Goal: Task Accomplishment & Management: Use online tool/utility

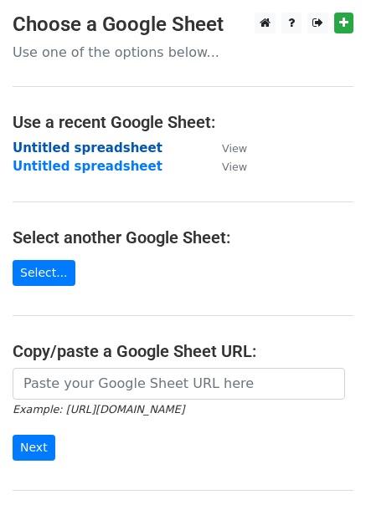
click at [116, 141] on strong "Untitled spreadsheet" at bounding box center [88, 148] width 150 height 15
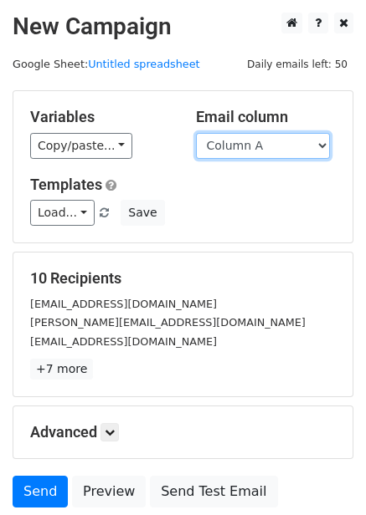
click at [237, 144] on select "Column A Column B Column C Column D Column E Column F" at bounding box center [263, 146] width 134 height 26
drag, startPoint x: 156, startPoint y: 191, endPoint x: 146, endPoint y: 197, distance: 11.6
click at [156, 191] on h5 "Templates" at bounding box center [182, 185] width 305 height 18
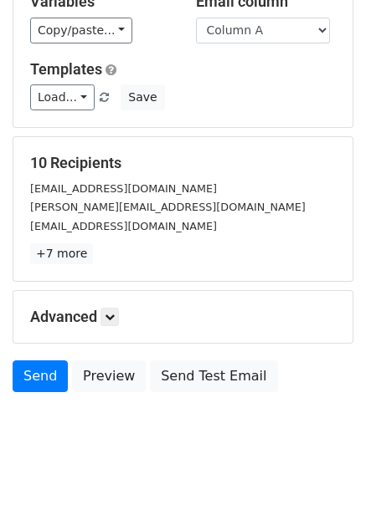
scroll to position [135, 0]
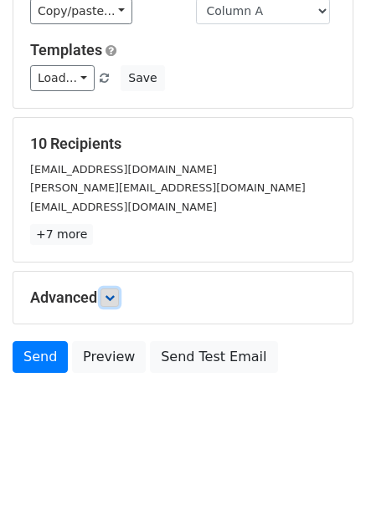
click at [115, 298] on icon at bounding box center [110, 298] width 10 height 10
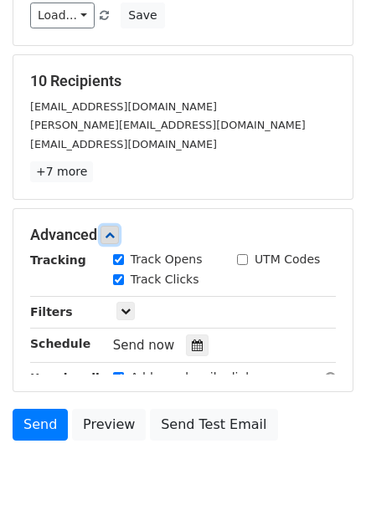
scroll to position [283, 0]
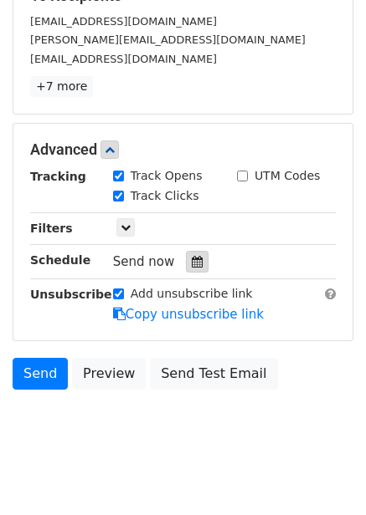
click at [187, 268] on div at bounding box center [197, 262] width 23 height 22
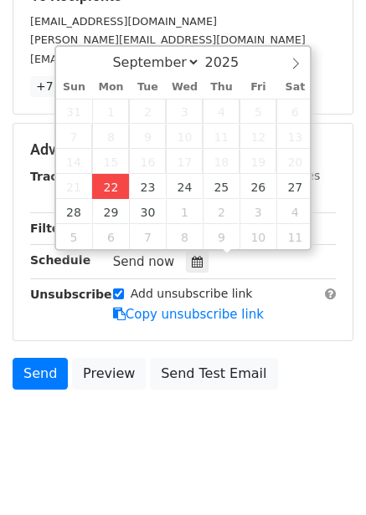
type input "2025-09-22 12:43"
type input "43"
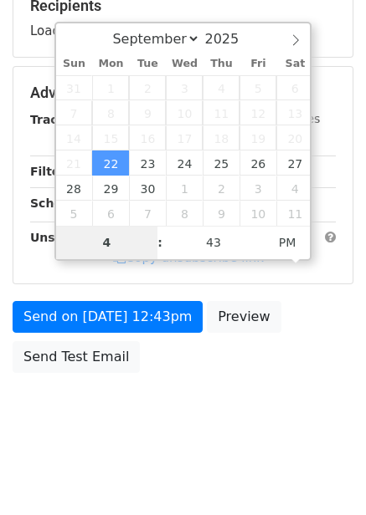
scroll to position [272, 0]
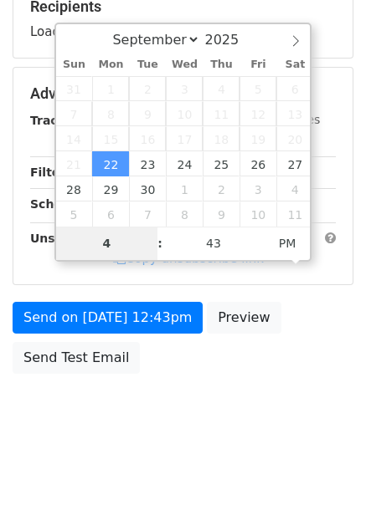
type input "4"
type input "2025-09-22 16:43"
type input "04"
click at [250, 381] on body "New Campaign Daily emails left: 50 Google Sheet: Untitled spreadsheet Variables…" at bounding box center [183, 95] width 366 height 708
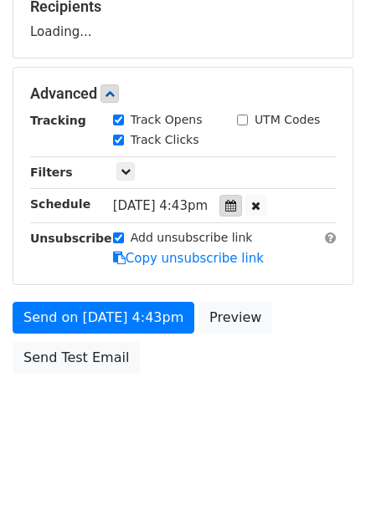
click at [242, 196] on div at bounding box center [230, 206] width 23 height 22
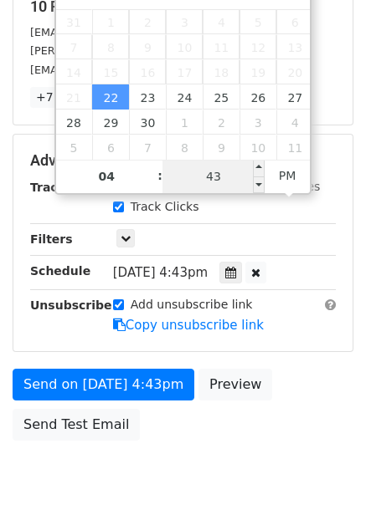
click at [242, 185] on input "43" at bounding box center [213, 176] width 102 height 33
type input "0"
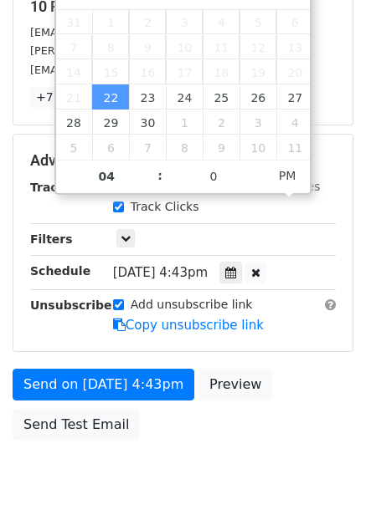
type input "2025-09-22 16:00"
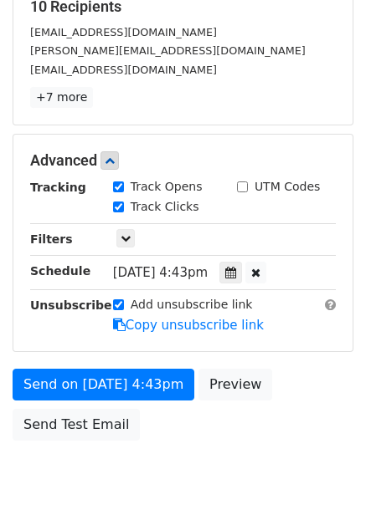
click at [282, 411] on div "Send on Sep 22 at 4:43pm Preview Send Test Email" at bounding box center [183, 409] width 366 height 80
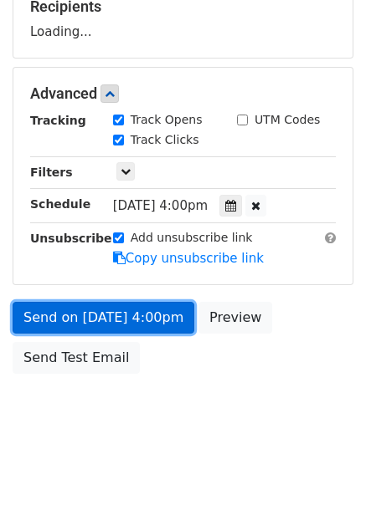
click at [146, 309] on link "Send on Sep 22 at 4:00pm" at bounding box center [103, 318] width 181 height 32
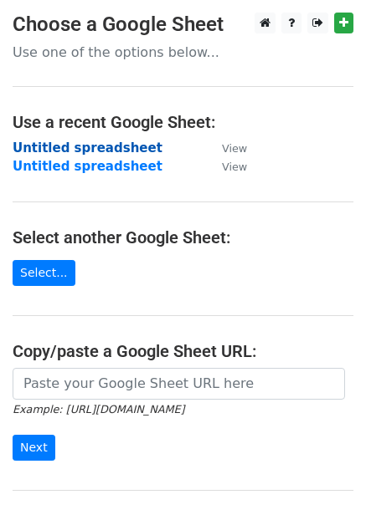
click at [91, 141] on strong "Untitled spreadsheet" at bounding box center [88, 148] width 150 height 15
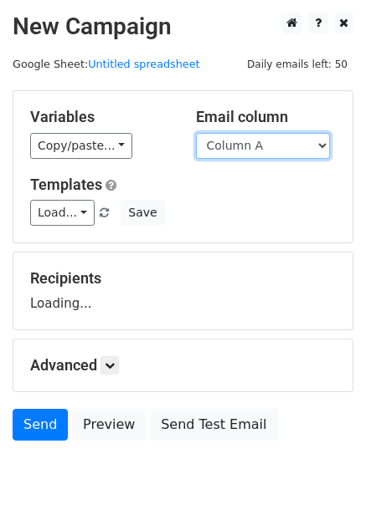
click at [253, 142] on select "Column A Column B Column C Column D Column E Column F" at bounding box center [263, 146] width 134 height 26
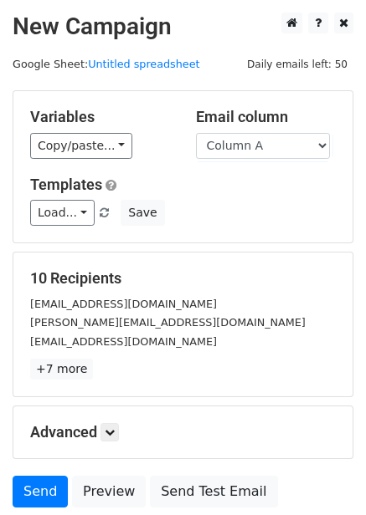
click at [248, 194] on div "Templates Load... No templates saved Save" at bounding box center [183, 201] width 330 height 51
click at [271, 130] on div "Email column Column A Column B Column C Column D Column E Column F" at bounding box center [266, 133] width 166 height 51
drag, startPoint x: 270, startPoint y: 147, endPoint x: 270, endPoint y: 157, distance: 10.0
click at [270, 147] on select "Column A Column B Column C Column D Column E Column F" at bounding box center [263, 146] width 134 height 26
select select "Column B"
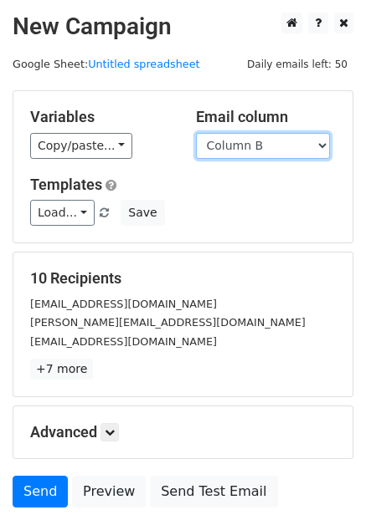
click at [196, 133] on select "Column A Column B Column C Column D Column E Column F" at bounding box center [263, 146] width 134 height 26
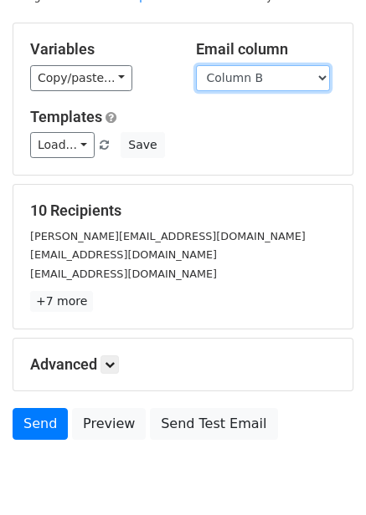
scroll to position [69, 0]
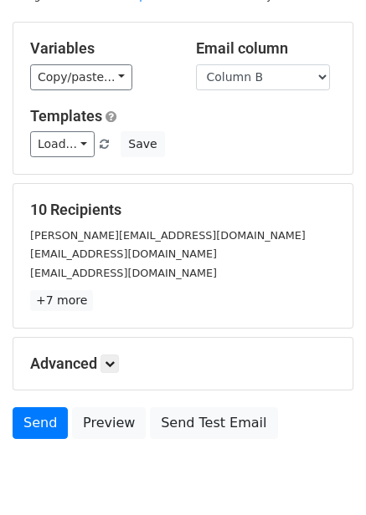
click at [112, 374] on div "Advanced Tracking Track Opens UTM Codes Track Clicks Filters Only include sprea…" at bounding box center [182, 364] width 339 height 52
click at [114, 371] on link at bounding box center [109, 364] width 18 height 18
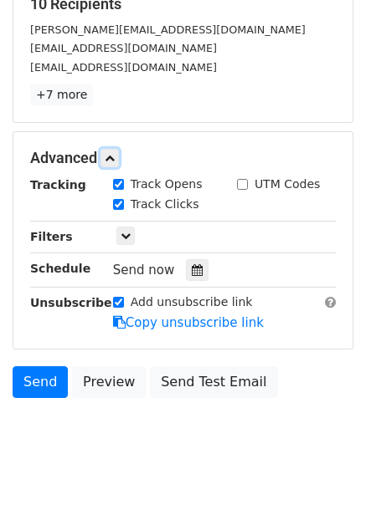
scroll to position [278, 0]
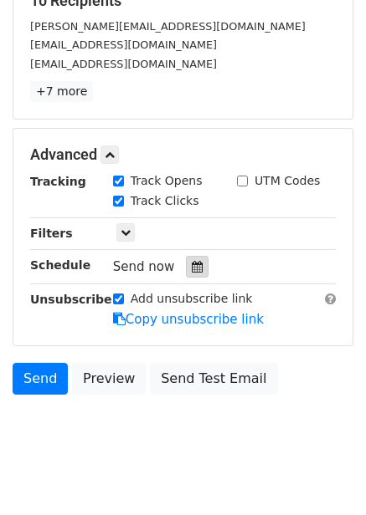
click at [194, 260] on div at bounding box center [197, 267] width 23 height 22
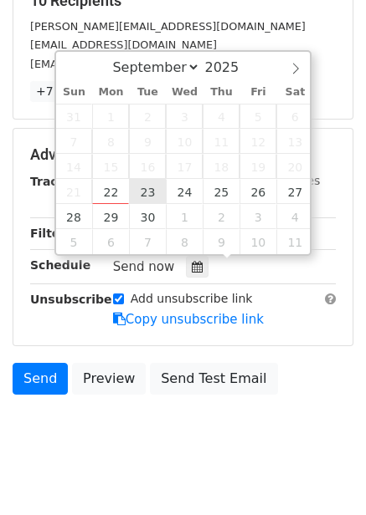
type input "2025-09-23 12:00"
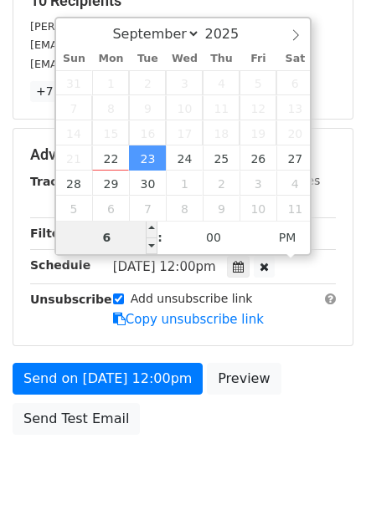
click at [126, 238] on input "6" at bounding box center [107, 237] width 102 height 33
type input "5"
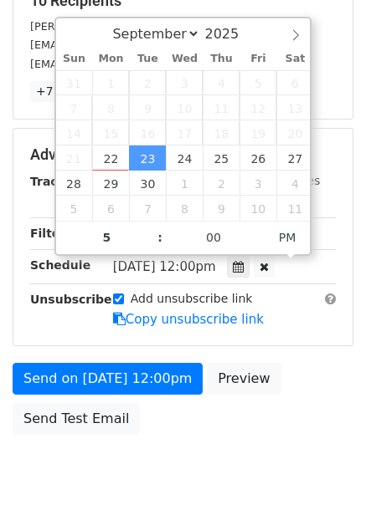
type input "2025-09-23 17:00"
click at [252, 422] on div "Send on Sep 23 at 12:00pm Preview Send Test Email" at bounding box center [183, 403] width 366 height 80
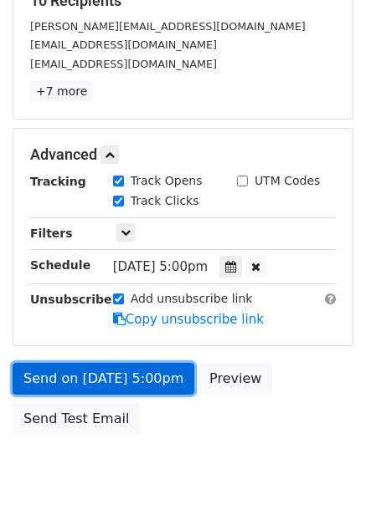
click at [163, 365] on link "Send on Sep 23 at 5:00pm" at bounding box center [103, 379] width 181 height 32
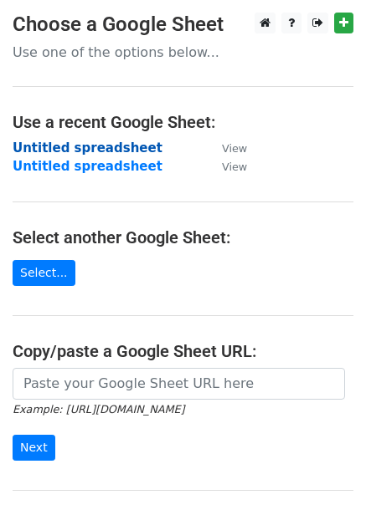
click at [92, 144] on strong "Untitled spreadsheet" at bounding box center [88, 148] width 150 height 15
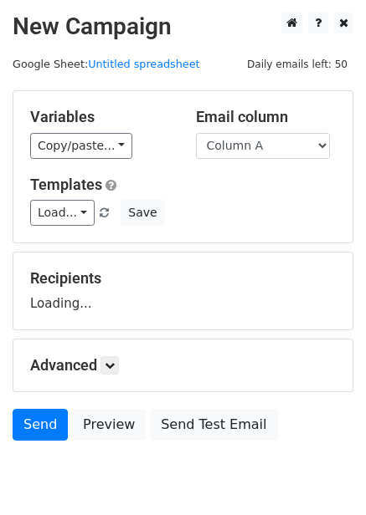
click at [262, 144] on select "Column A Column B Column C Column D Column E Column F" at bounding box center [263, 146] width 134 height 26
click at [196, 133] on select "Column A Column B Column C Column D Column E Column F" at bounding box center [263, 146] width 134 height 26
click at [271, 156] on select "Column A Column B Column C Column D Column E Column F" at bounding box center [263, 146] width 134 height 26
click at [257, 148] on select "Column A Column B Column C Column D Column E Column F" at bounding box center [263, 146] width 134 height 26
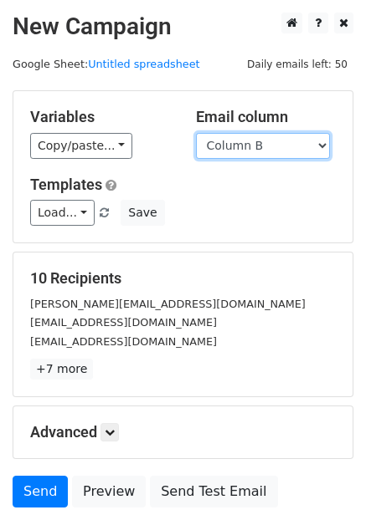
select select "Column C"
click at [196, 133] on select "Column A Column B Column C Column D Column E Column F" at bounding box center [263, 146] width 134 height 26
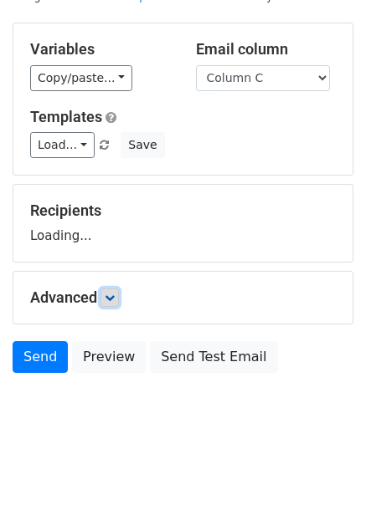
click at [109, 296] on icon at bounding box center [110, 298] width 10 height 10
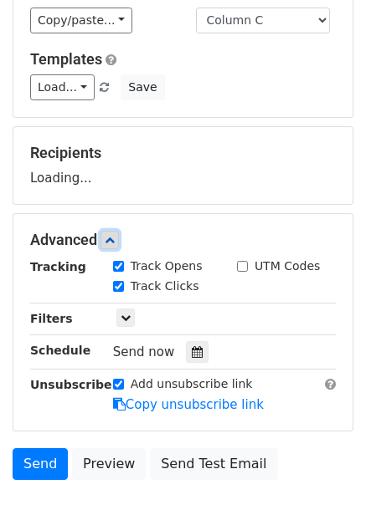
scroll to position [221, 0]
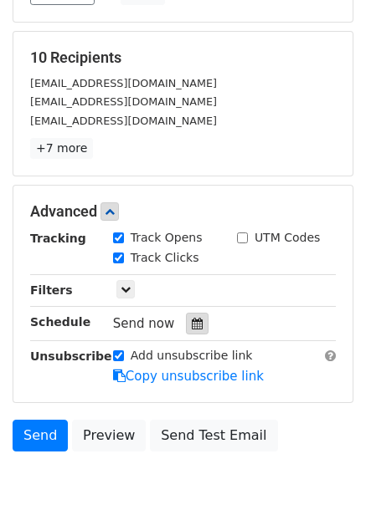
click at [189, 313] on div at bounding box center [197, 324] width 23 height 22
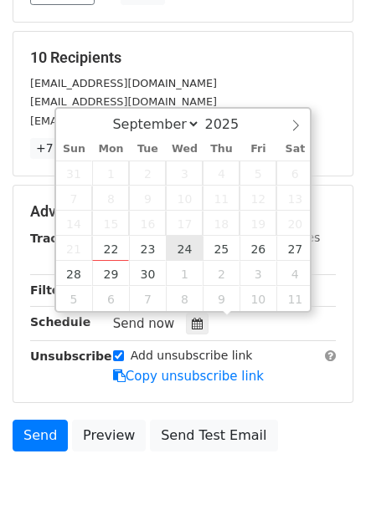
type input "2025-09-24 12:00"
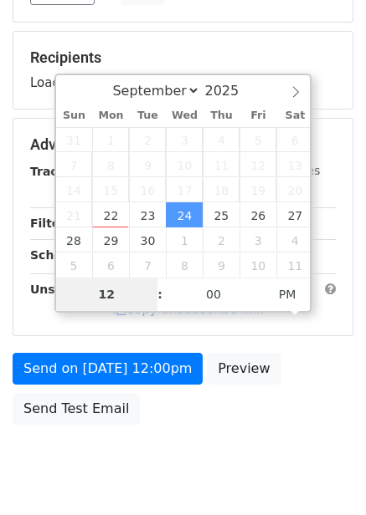
type input "6"
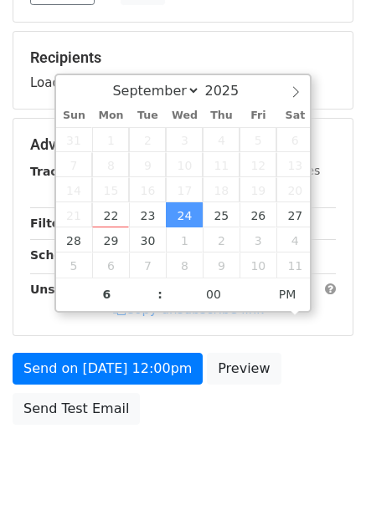
type input "2025-09-24 18:00"
click at [242, 401] on div "Send on Sep 24 at 12:00pm Preview Send Test Email" at bounding box center [183, 393] width 366 height 80
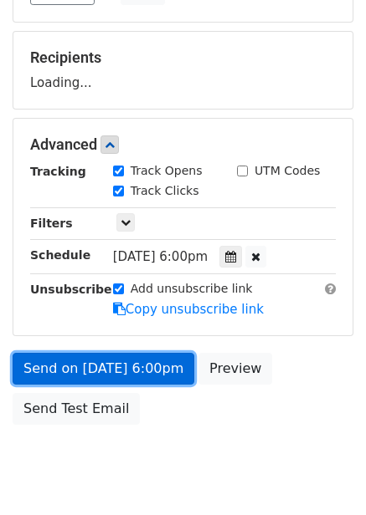
click at [139, 371] on link "Send on Sep 24 at 6:00pm" at bounding box center [103, 369] width 181 height 32
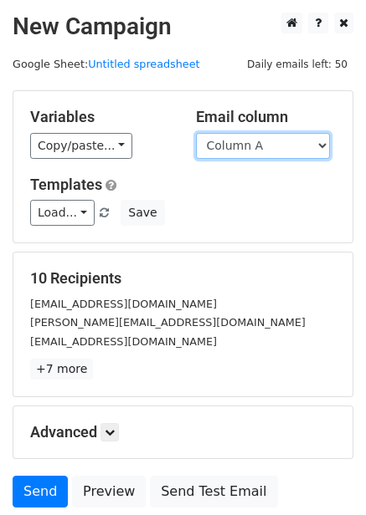
drag, startPoint x: 277, startPoint y: 140, endPoint x: 277, endPoint y: 153, distance: 13.4
click at [277, 140] on select "Column A Column B Column C Column D Column E Column F" at bounding box center [263, 146] width 134 height 26
click at [196, 133] on select "Column A Column B Column C Column D Column E Column F" at bounding box center [263, 146] width 134 height 26
click at [263, 152] on select "Column A Column B Column C Column D Column E Column F" at bounding box center [263, 146] width 134 height 26
select select "Column D"
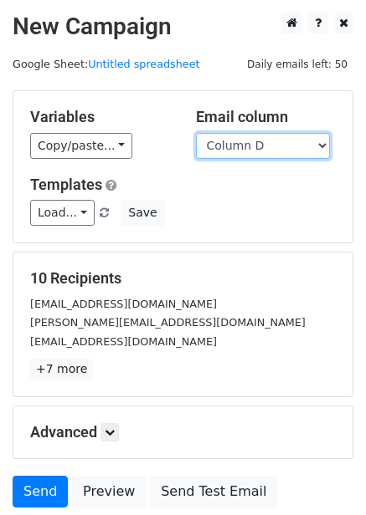
click at [196, 133] on select "Column A Column B Column C Column D Column E Column F" at bounding box center [263, 146] width 134 height 26
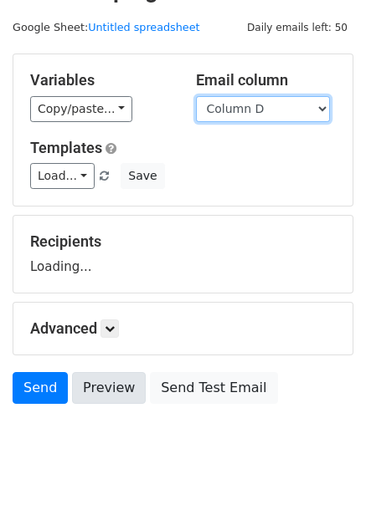
scroll to position [68, 0]
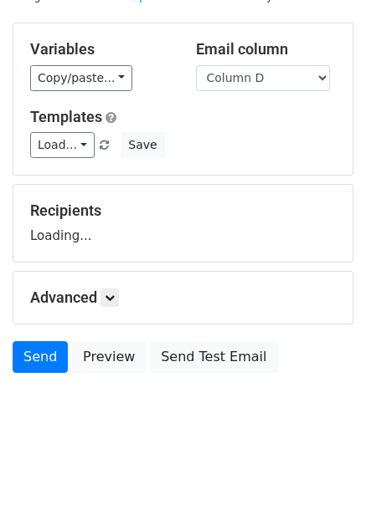
click at [115, 285] on div "Advanced Tracking Track Opens UTM Codes Track Clicks Filters Only include sprea…" at bounding box center [182, 298] width 339 height 52
click at [116, 309] on div "Advanced Tracking Track Opens UTM Codes Track Clicks Filters Only include sprea…" at bounding box center [182, 298] width 339 height 52
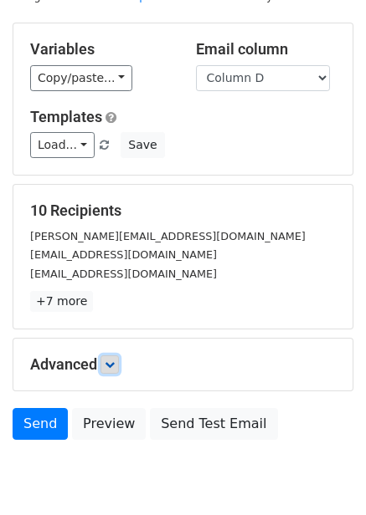
click at [110, 360] on icon at bounding box center [110, 365] width 10 height 10
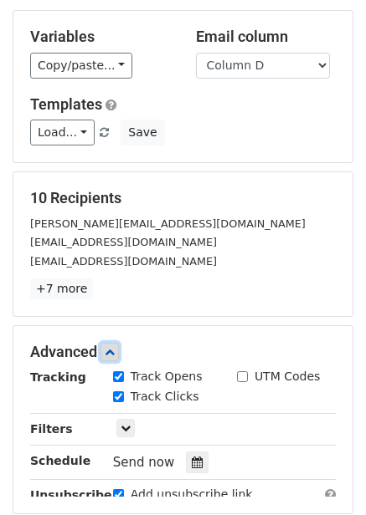
scroll to position [290, 0]
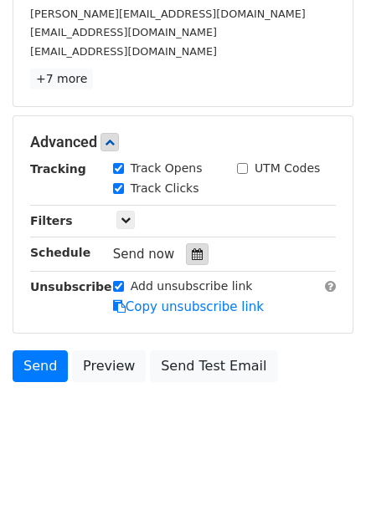
click at [192, 257] on icon at bounding box center [197, 254] width 11 height 12
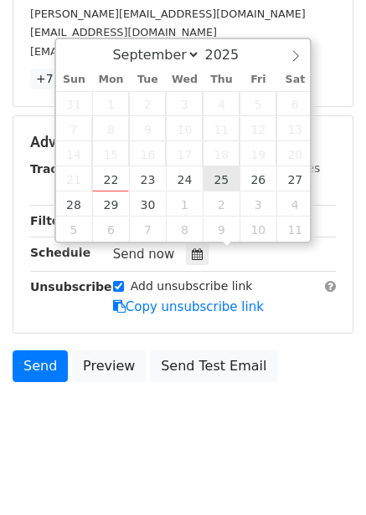
type input "2025-09-25 12:00"
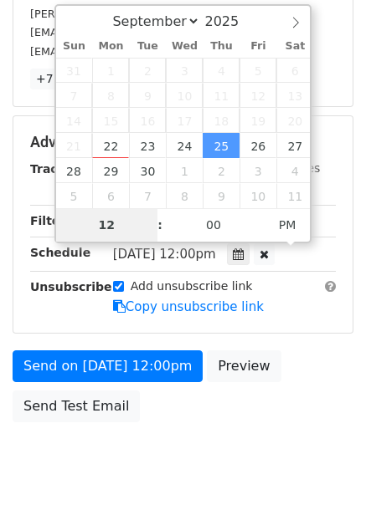
type input "7"
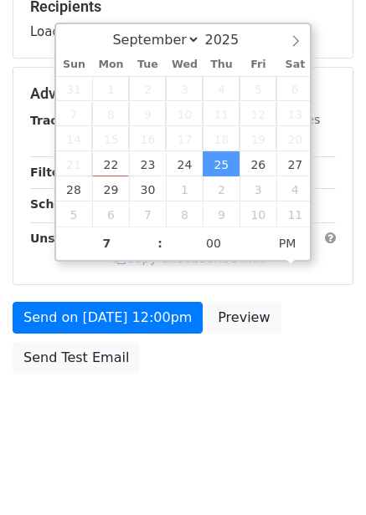
type input "2025-09-25 19:00"
click at [221, 382] on body "New Campaign Daily emails left: 50 Google Sheet: Untitled spreadsheet Variables…" at bounding box center [183, 95] width 366 height 708
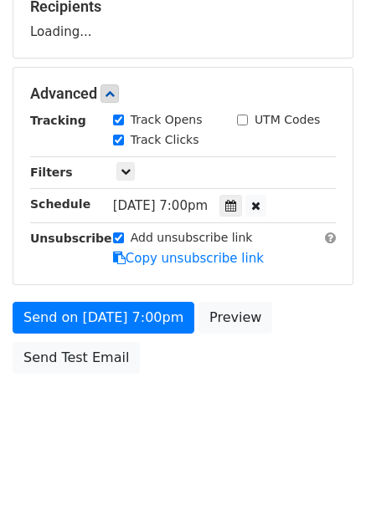
click at [112, 233] on div "Tracking Track Opens UTM Codes Track Clicks Filters Only include spreadsheet ro…" at bounding box center [182, 189] width 305 height 156
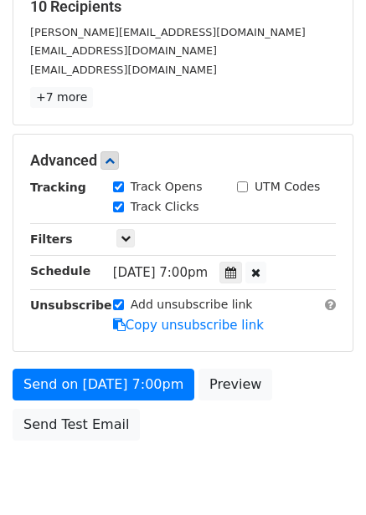
click at [141, 310] on label "Add unsubscribe link" at bounding box center [191, 305] width 122 height 18
click at [124, 310] on input "Add unsubscribe link" at bounding box center [118, 304] width 11 height 11
checkbox input "false"
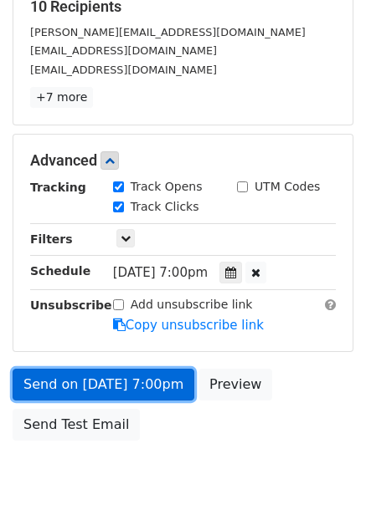
click at [137, 386] on link "Send on Sep 25 at 7:00pm" at bounding box center [103, 385] width 181 height 32
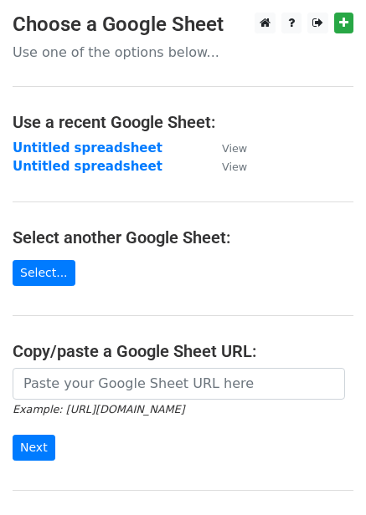
click at [95, 155] on strong "Untitled spreadsheet" at bounding box center [88, 148] width 150 height 15
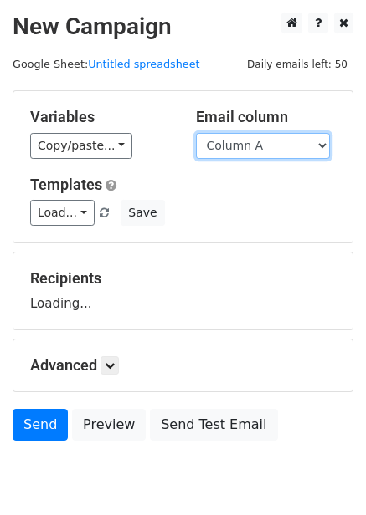
click at [284, 146] on select "Column A Column B Column C Column D Column E Column F" at bounding box center [263, 146] width 134 height 26
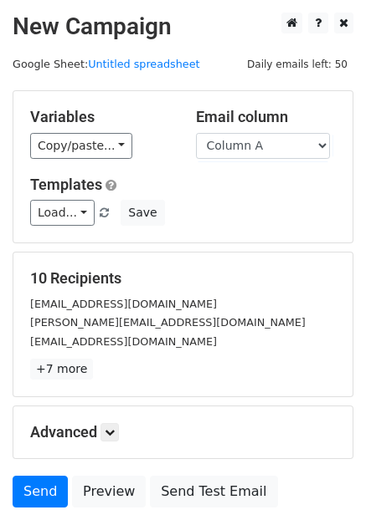
click at [263, 259] on div "10 Recipients [EMAIL_ADDRESS][DOMAIN_NAME] [PERSON_NAME][EMAIL_ADDRESS][DOMAIN_…" at bounding box center [182, 325] width 339 height 144
click at [270, 156] on select "Column A Column B Column C Column D Column E Column F" at bounding box center [263, 146] width 134 height 26
select select "Column E"
click at [196, 133] on select "Column A Column B Column C Column D Column E Column F" at bounding box center [263, 146] width 134 height 26
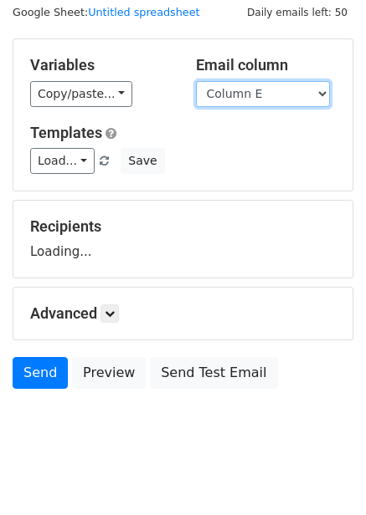
scroll to position [68, 0]
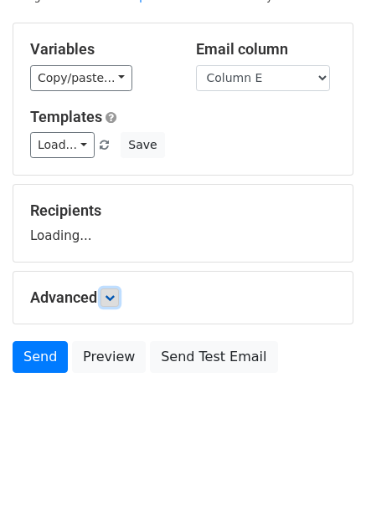
click at [112, 296] on icon at bounding box center [110, 298] width 10 height 10
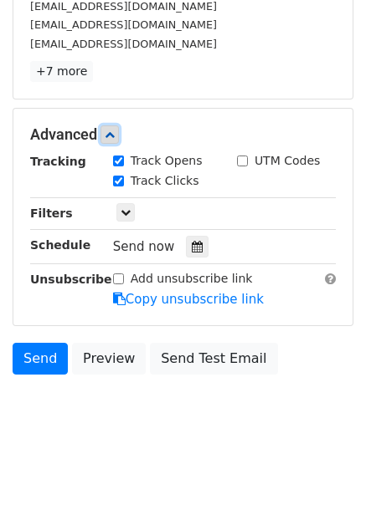
scroll to position [299, 0]
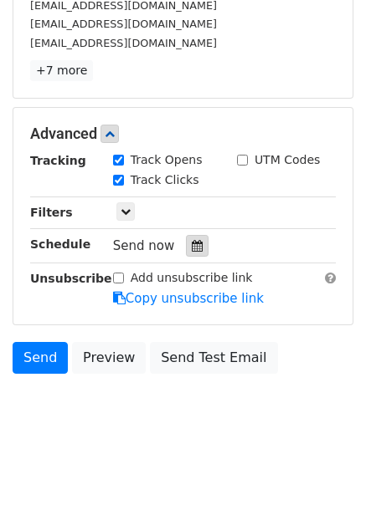
click at [192, 246] on icon at bounding box center [197, 246] width 11 height 12
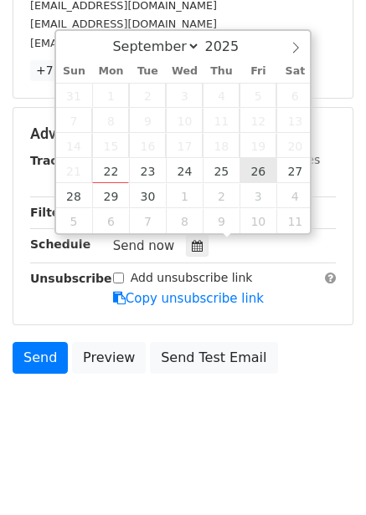
type input "2025-09-26 12:00"
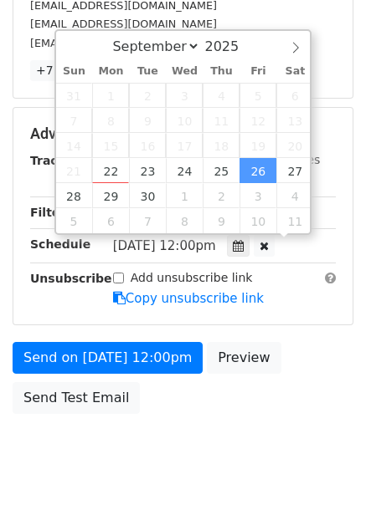
scroll to position [1, 0]
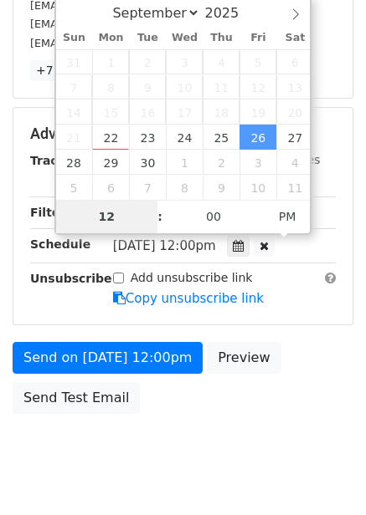
type input "8"
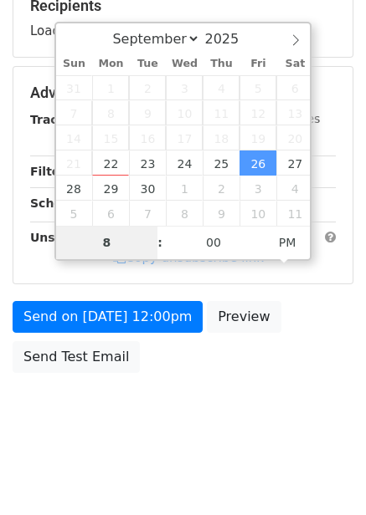
scroll to position [272, 0]
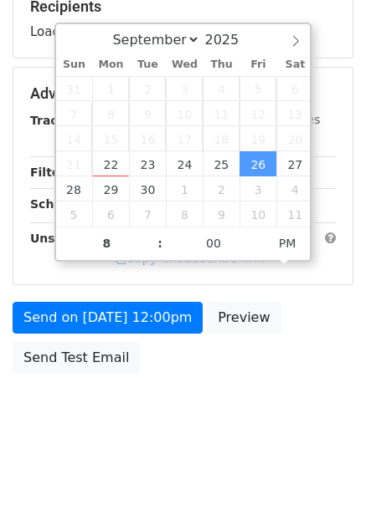
type input "2025-09-26 20:00"
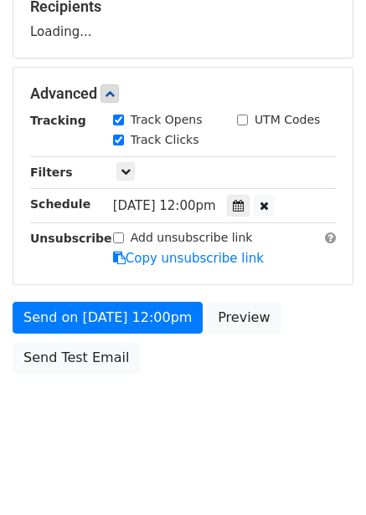
click at [272, 358] on div "Send on Sep 26 at 12:00pm Preview Send Test Email" at bounding box center [183, 342] width 366 height 80
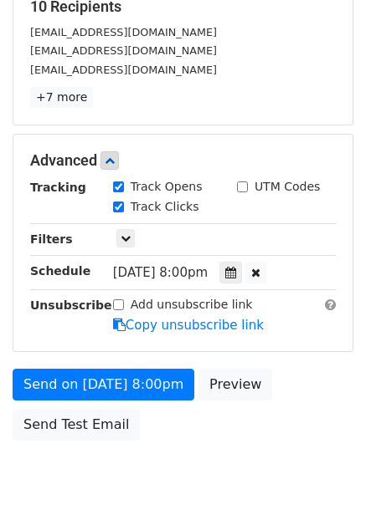
click at [162, 356] on form "Variables Copy/paste... {{Column A}} {{Column B}} {{Column C}} {{Column D}} {{C…" at bounding box center [183, 134] width 340 height 631
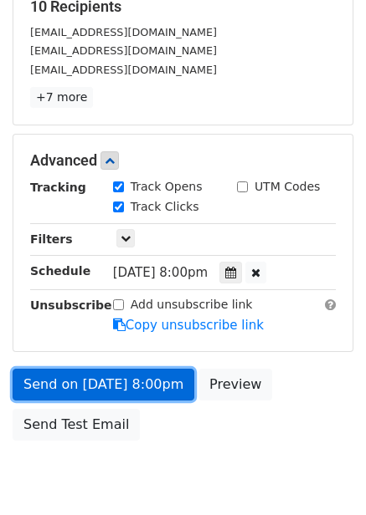
click at [156, 371] on link "Send on Sep 26 at 8:00pm" at bounding box center [103, 385] width 181 height 32
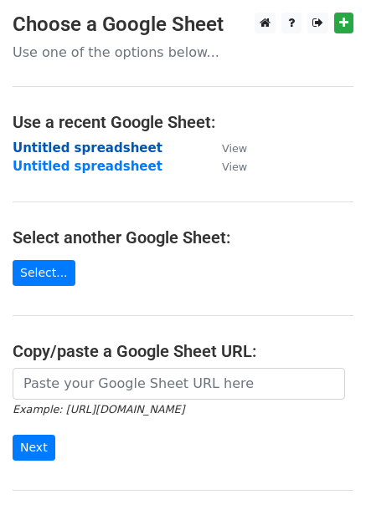
click at [108, 145] on strong "Untitled spreadsheet" at bounding box center [88, 148] width 150 height 15
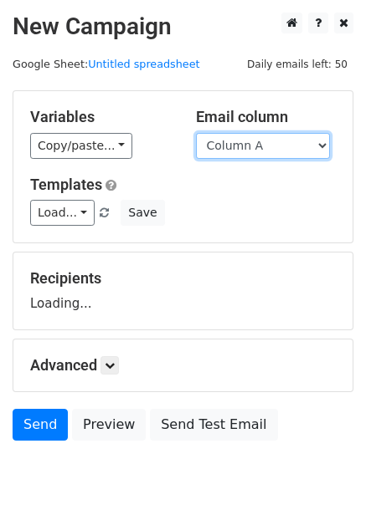
drag, startPoint x: 261, startPoint y: 151, endPoint x: 258, endPoint y: 202, distance: 51.1
click at [261, 151] on select "Column A Column B Column C Column D Column E Column F" at bounding box center [263, 146] width 134 height 26
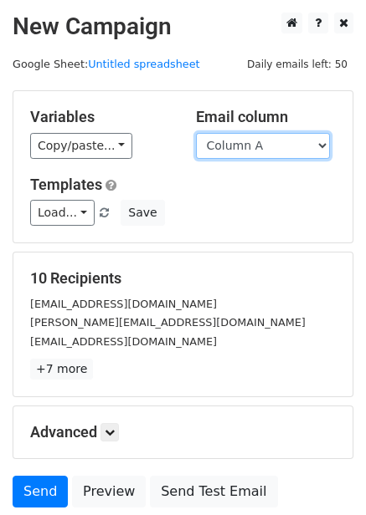
click at [243, 152] on select "Column A Column B Column C Column D Column E Column F" at bounding box center [263, 146] width 134 height 26
select select "Column F"
click at [196, 133] on select "Column A Column B Column C Column D Column E Column F" at bounding box center [263, 146] width 134 height 26
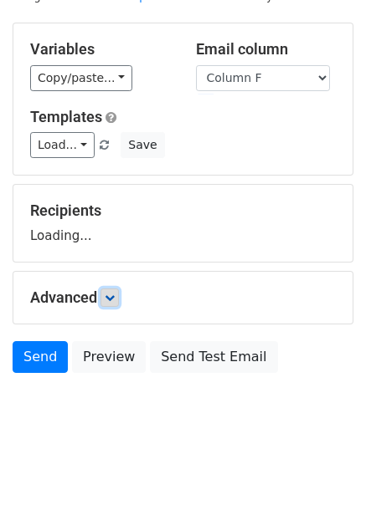
click at [107, 300] on link at bounding box center [109, 298] width 18 height 18
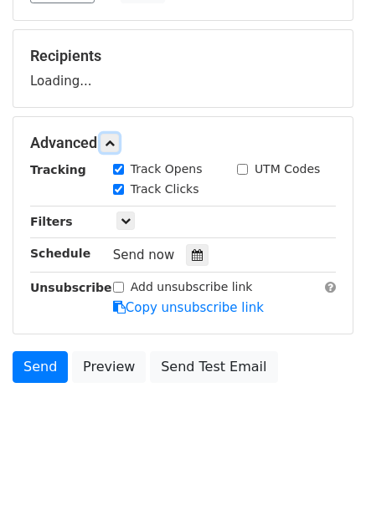
scroll to position [224, 0]
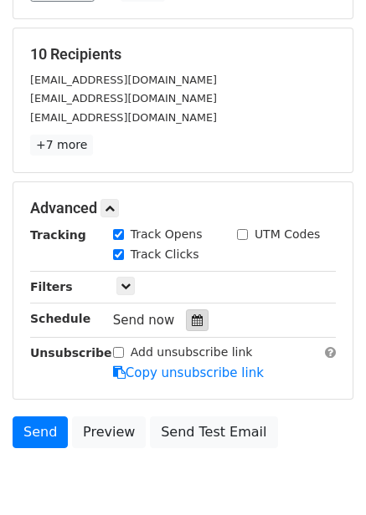
click at [194, 323] on icon at bounding box center [197, 320] width 11 height 12
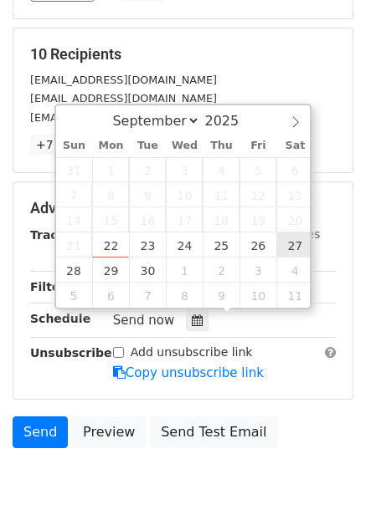
type input "2025-09-27 12:00"
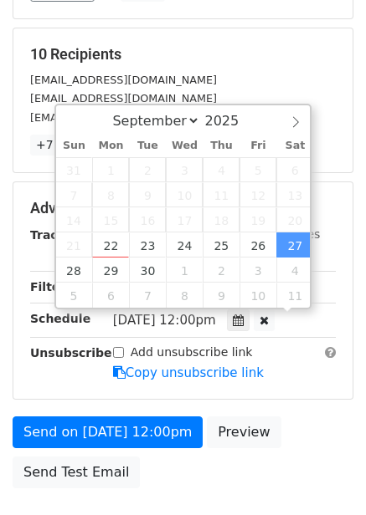
scroll to position [1, 0]
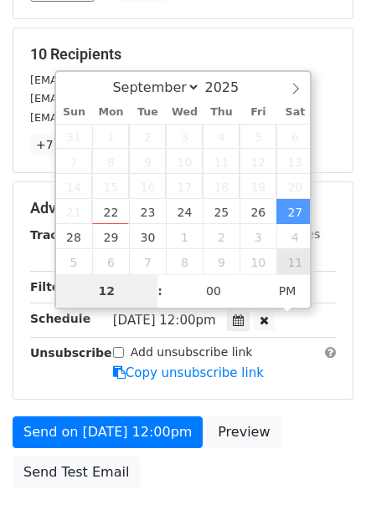
type input "9"
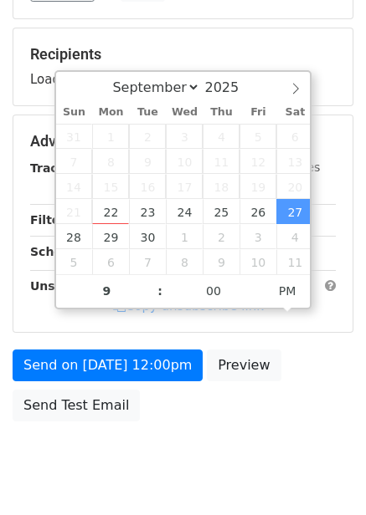
type input "2025-09-27 21:00"
click at [291, 393] on div "Send on Sep 27 at 12:00pm Preview Send Test Email" at bounding box center [183, 390] width 366 height 80
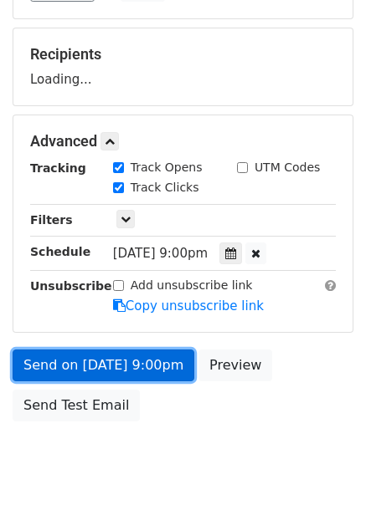
click at [146, 350] on link "Send on Sep 27 at 9:00pm" at bounding box center [103, 366] width 181 height 32
